Goal: Transaction & Acquisition: Download file/media

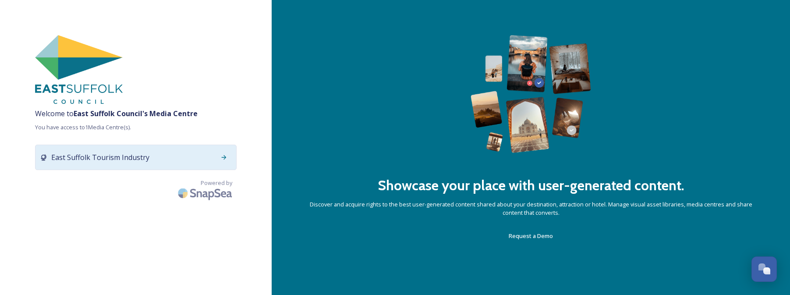
click at [222, 157] on icon at bounding box center [224, 157] width 5 height 4
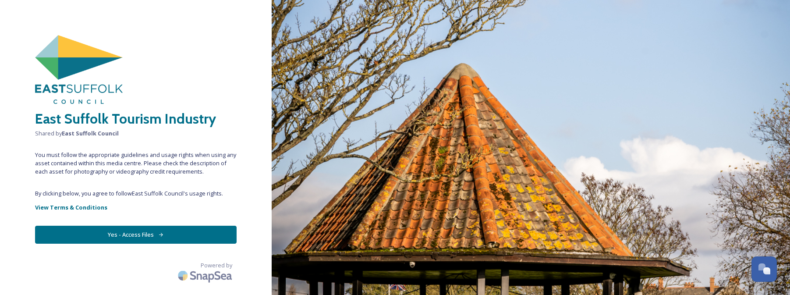
click at [128, 236] on button "Yes - Access Files" at bounding box center [135, 235] width 201 height 18
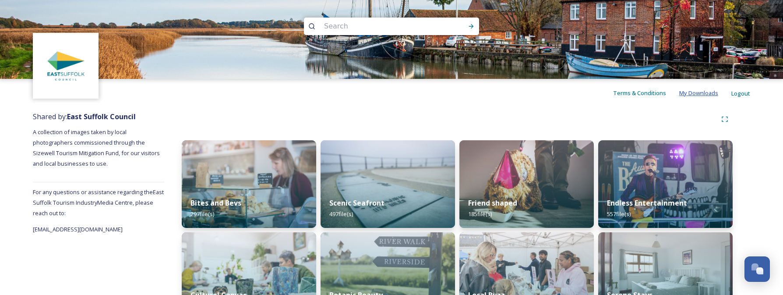
click at [705, 97] on span "My Downloads" at bounding box center [698, 93] width 39 height 8
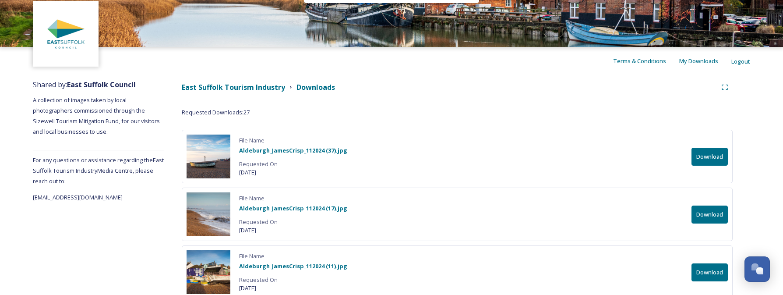
scroll to position [71, 0]
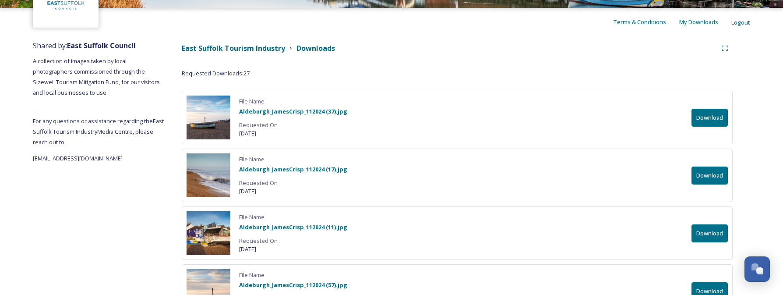
click at [712, 120] on button "Download" at bounding box center [709, 118] width 36 height 18
click at [699, 178] on button "Download" at bounding box center [709, 175] width 36 height 18
click at [711, 232] on button "Download" at bounding box center [709, 233] width 36 height 18
click at [706, 290] on button "Download" at bounding box center [709, 291] width 36 height 18
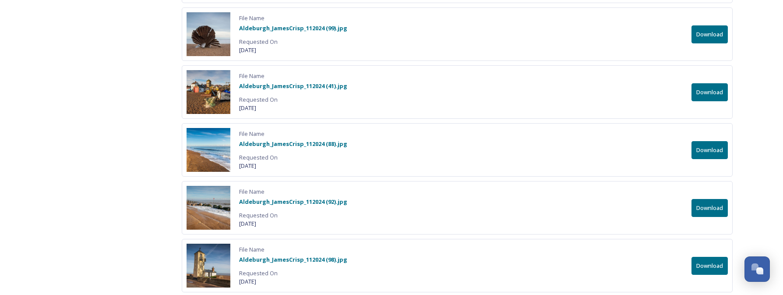
scroll to position [387, 0]
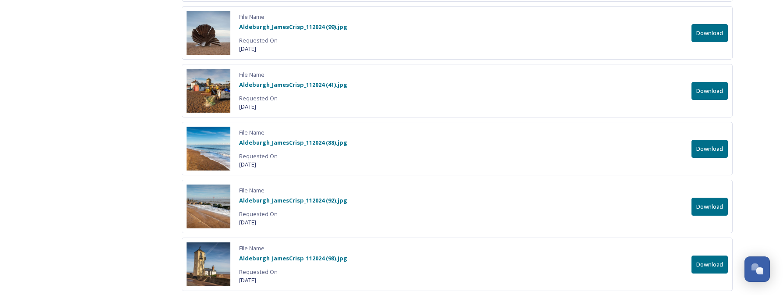
click at [712, 31] on button "Download" at bounding box center [709, 33] width 36 height 18
click at [712, 92] on button "Download" at bounding box center [709, 91] width 36 height 18
click at [700, 146] on button "Download" at bounding box center [709, 149] width 36 height 18
click at [710, 149] on button "Download" at bounding box center [709, 149] width 36 height 18
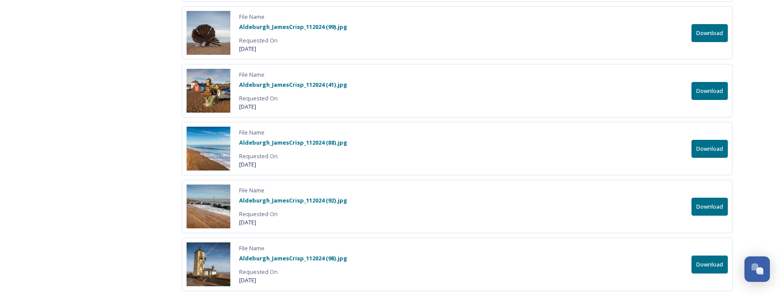
click at [717, 206] on button "Download" at bounding box center [709, 206] width 36 height 18
click at [713, 265] on button "Download" at bounding box center [709, 264] width 36 height 18
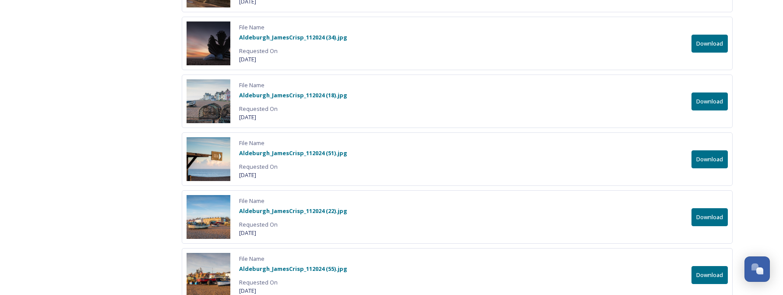
scroll to position [685, 0]
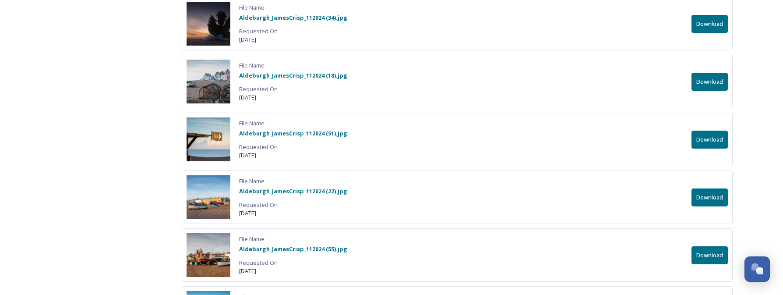
click at [708, 24] on button "Download" at bounding box center [709, 24] width 36 height 18
click at [714, 81] on button "Download" at bounding box center [709, 82] width 36 height 18
click at [716, 138] on button "Download" at bounding box center [709, 139] width 36 height 18
click at [755, 24] on div "Shared by: East Suffolk Council A collection of images taken by local photograp…" at bounding box center [391, 243] width 783 height 1642
click at [707, 199] on button "Download" at bounding box center [709, 197] width 36 height 18
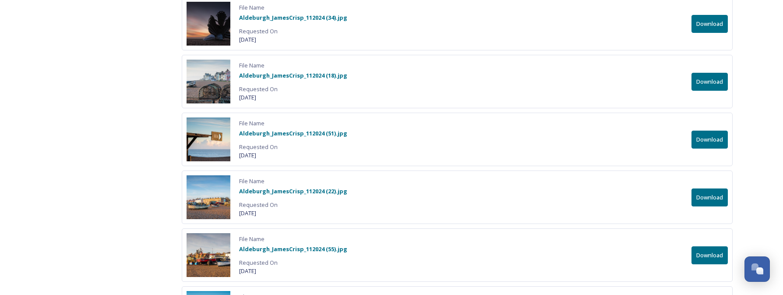
click at [720, 257] on button "Download" at bounding box center [709, 255] width 36 height 18
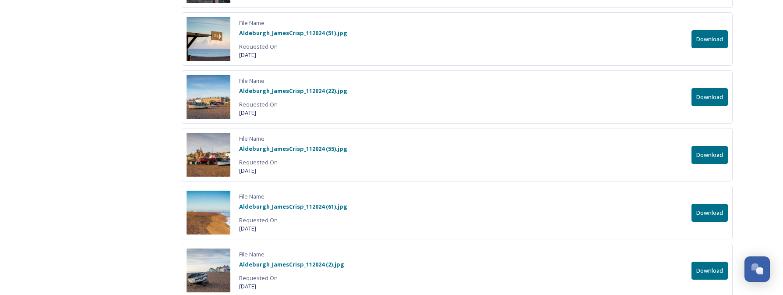
scroll to position [792, 0]
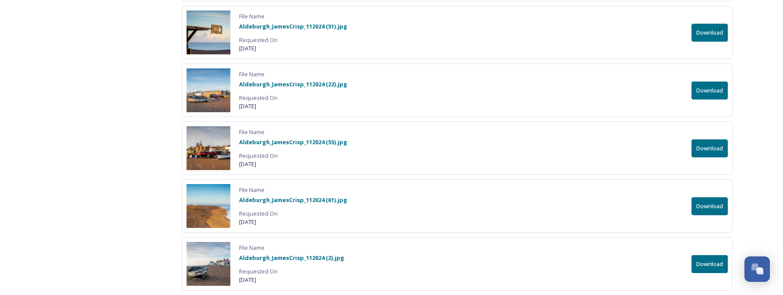
click at [712, 207] on button "Download" at bounding box center [709, 206] width 36 height 18
click at [715, 262] on button "Download" at bounding box center [709, 264] width 36 height 18
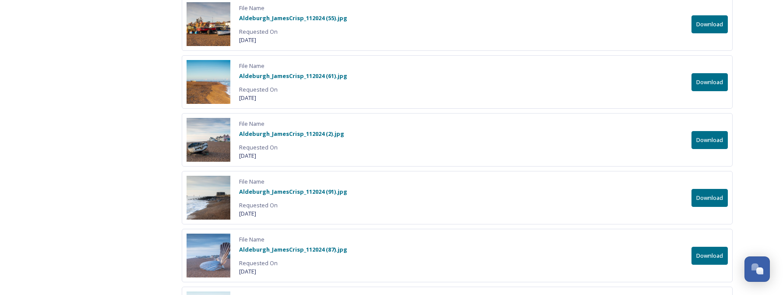
scroll to position [920, 0]
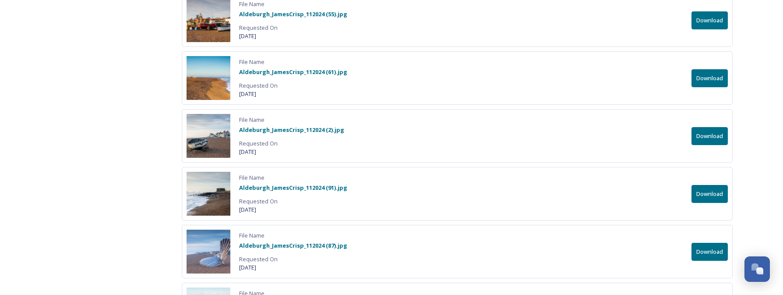
click at [712, 198] on button "Download" at bounding box center [709, 194] width 36 height 18
click at [704, 252] on button "Download" at bounding box center [709, 252] width 36 height 18
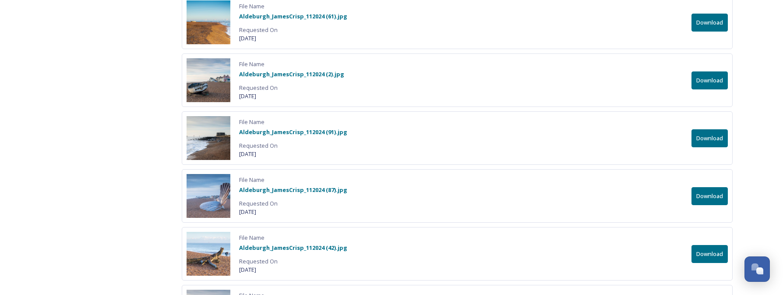
scroll to position [1010, 0]
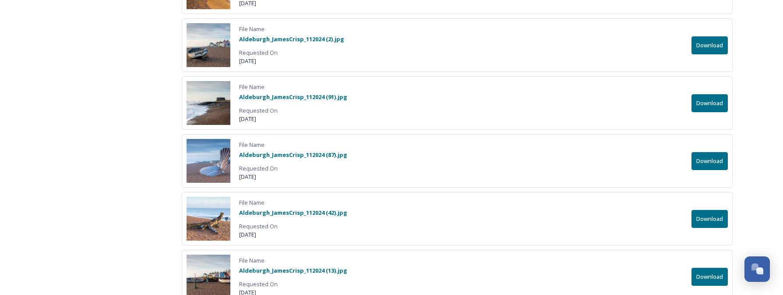
click at [716, 218] on button "Download" at bounding box center [709, 219] width 36 height 18
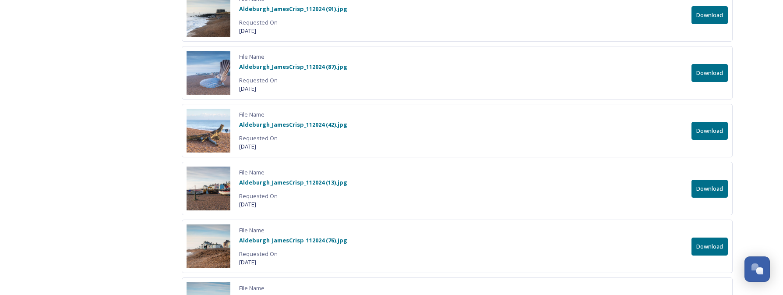
scroll to position [1100, 0]
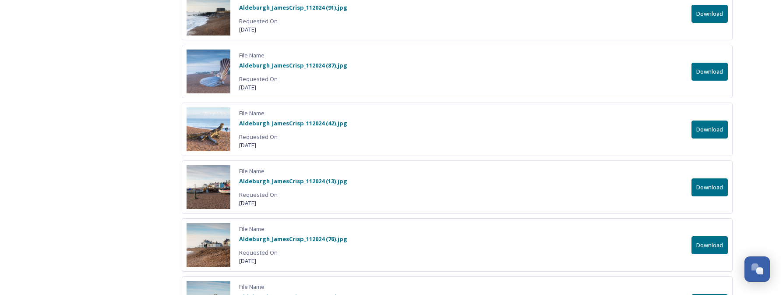
click at [702, 185] on button "Download" at bounding box center [709, 187] width 36 height 18
click at [716, 247] on button "Download" at bounding box center [709, 245] width 36 height 18
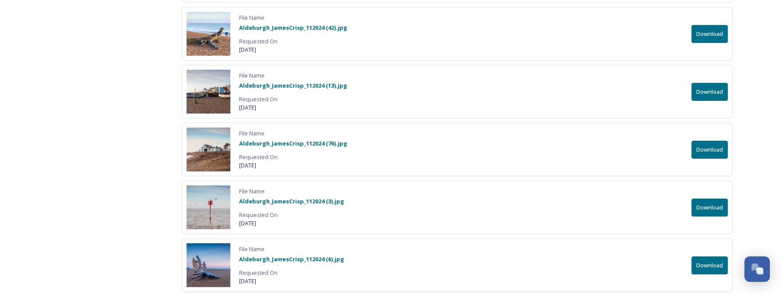
scroll to position [1198, 0]
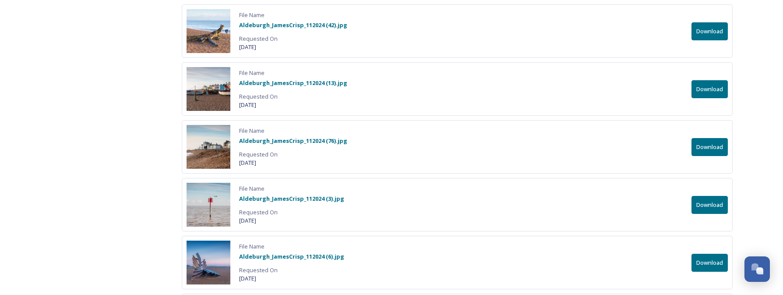
click at [709, 205] on button "Download" at bounding box center [709, 205] width 36 height 18
click at [721, 260] on button "Download" at bounding box center [709, 263] width 36 height 18
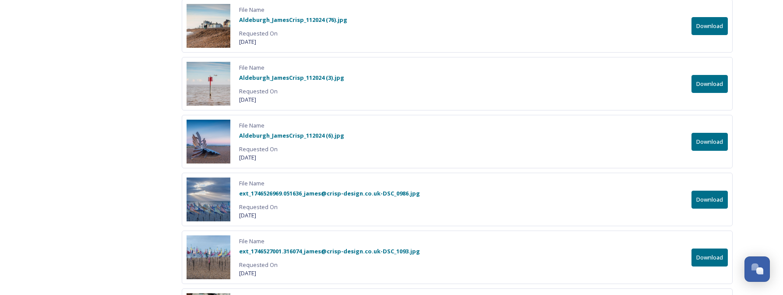
scroll to position [1326, 0]
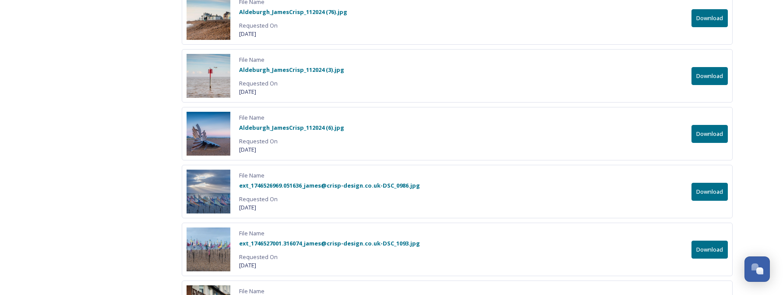
click at [713, 192] on button "Download" at bounding box center [709, 192] width 36 height 18
click at [710, 251] on button "Download" at bounding box center [709, 249] width 36 height 18
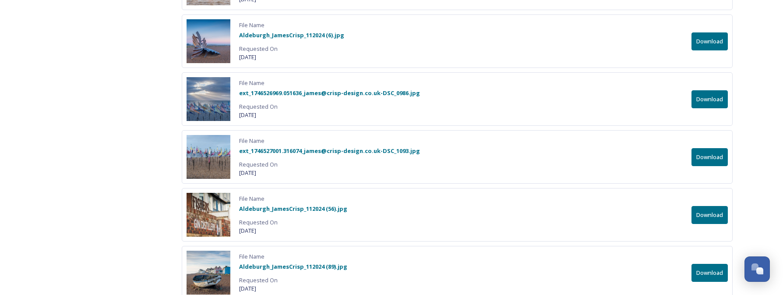
scroll to position [1425, 0]
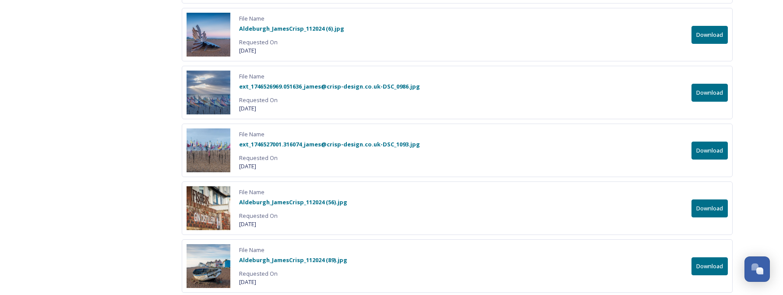
click at [713, 208] on button "Download" at bounding box center [709, 208] width 36 height 18
click at [715, 212] on button "Download" at bounding box center [709, 208] width 36 height 18
click at [712, 265] on button "Download" at bounding box center [709, 266] width 36 height 18
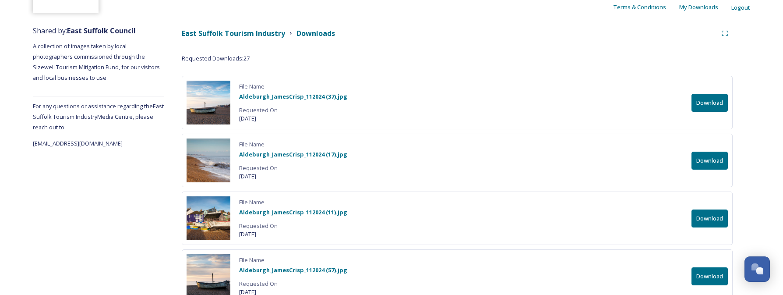
scroll to position [100, 0]
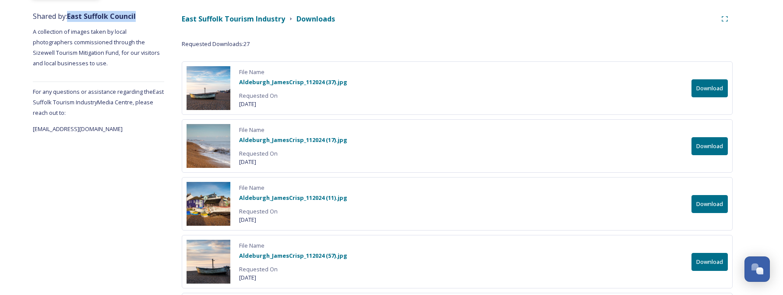
drag, startPoint x: 153, startPoint y: 16, endPoint x: 68, endPoint y: 15, distance: 85.0
copy span "East Suffolk Council"
